Goal: Navigation & Orientation: Find specific page/section

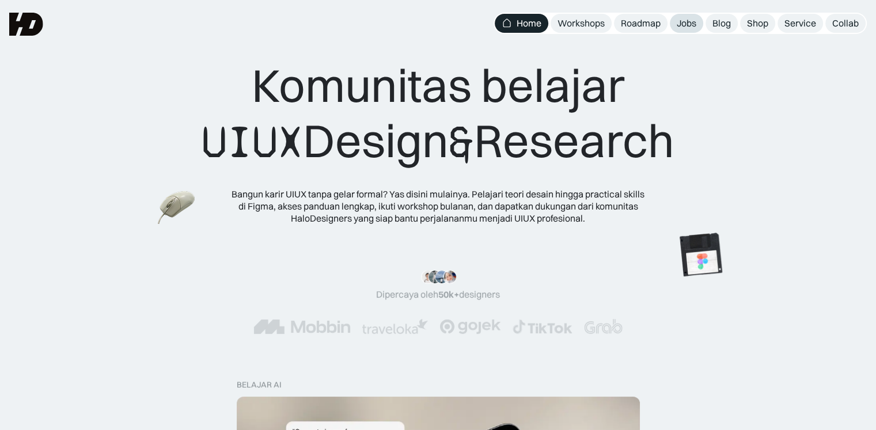
click at [686, 21] on div "Jobs" at bounding box center [687, 23] width 20 height 12
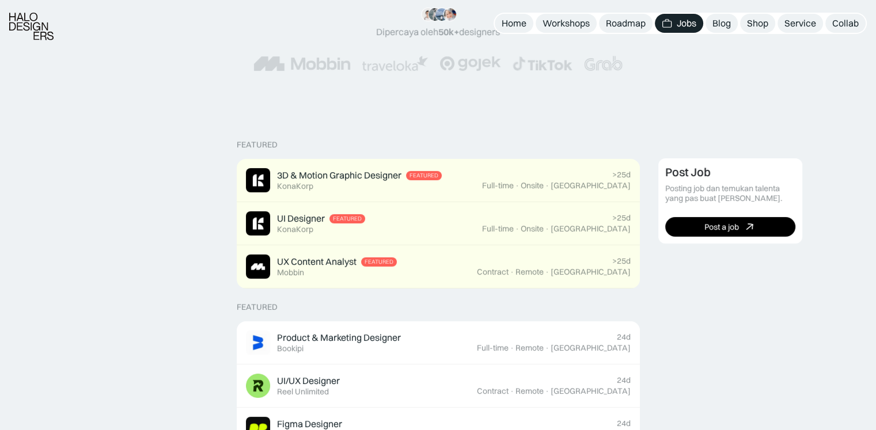
scroll to position [175, 0]
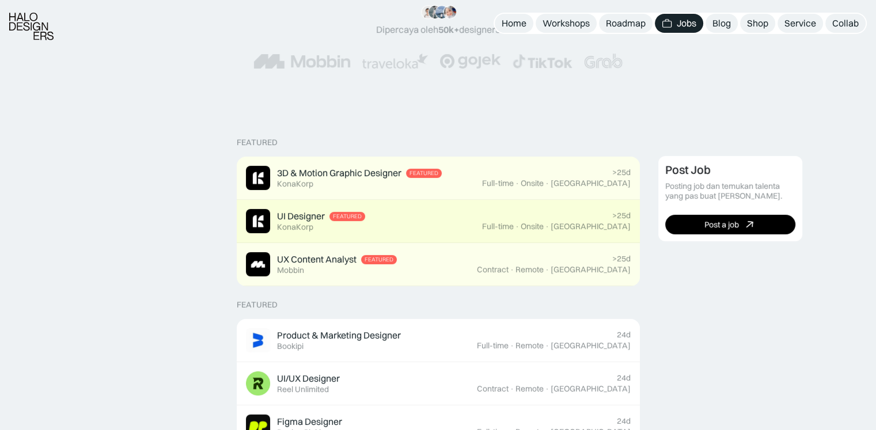
click at [375, 226] on div "UI Designer Featured KonaKorp" at bounding box center [364, 221] width 236 height 24
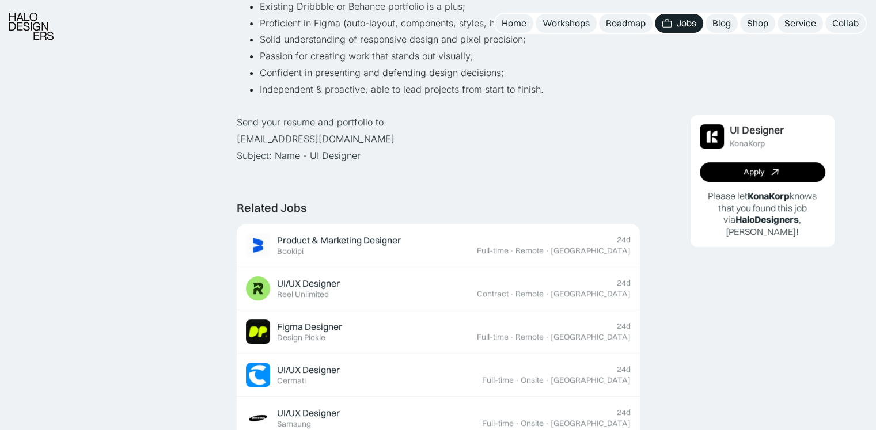
click at [375, 226] on link "Product & Marketing Designer Featured Bookipi 24d Full-time · Remote · Indonesia" at bounding box center [438, 245] width 403 height 43
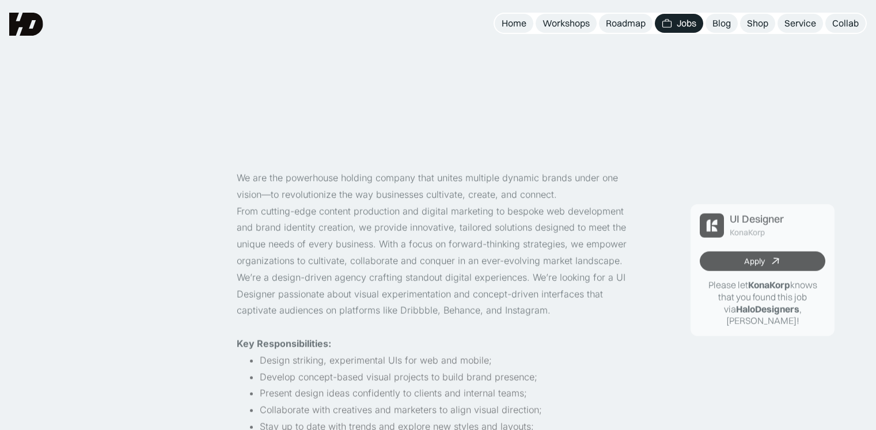
scroll to position [701, 0]
